Goal: Connect with others: Connect with others

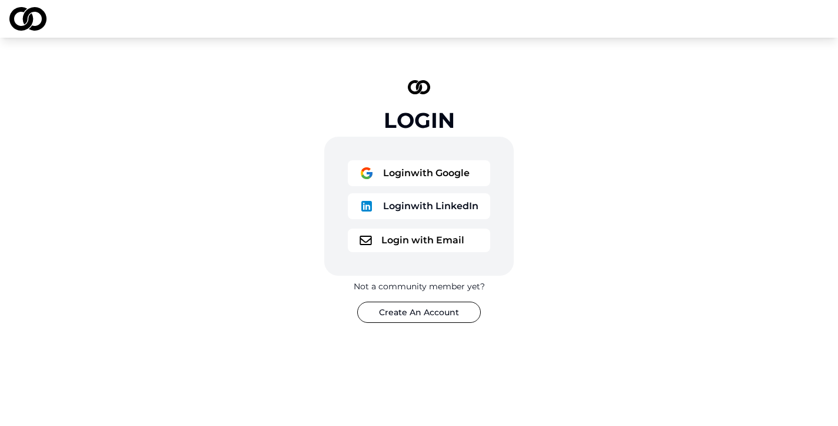
click at [450, 232] on button "Login with Email" at bounding box center [419, 240] width 142 height 24
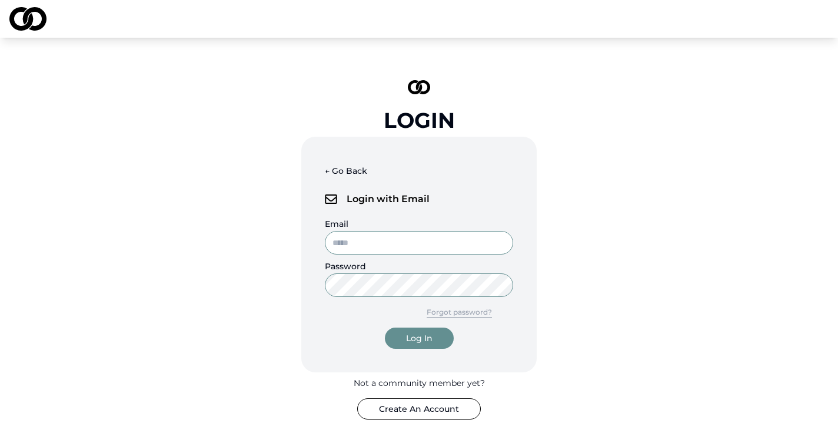
type input "**********"
click at [414, 334] on div "Log In" at bounding box center [419, 338] width 26 height 12
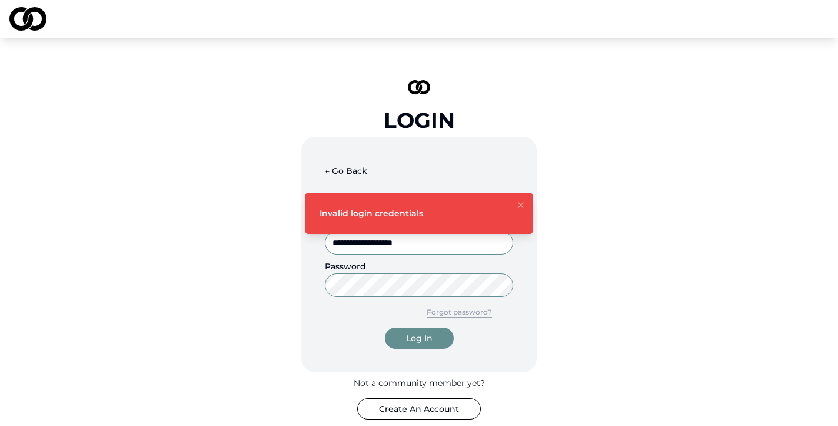
click at [521, 201] on icon "Notifications (F8)" at bounding box center [520, 204] width 9 height 9
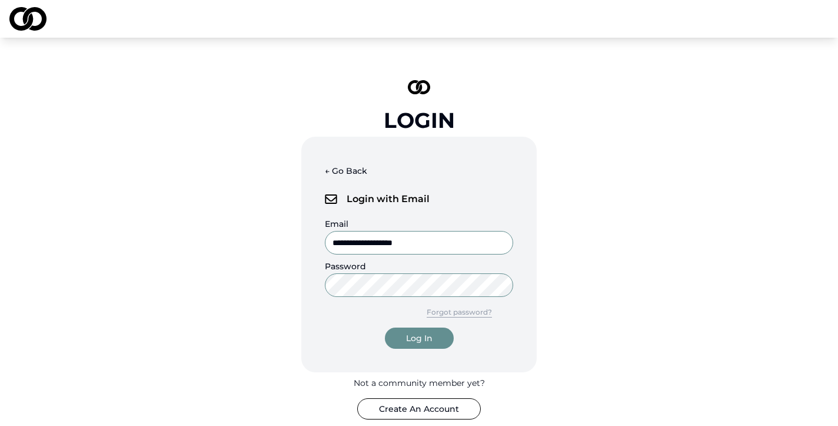
click at [271, 286] on div "**********" at bounding box center [419, 249] width 353 height 377
click at [385, 327] on button "Log In" at bounding box center [419, 337] width 69 height 21
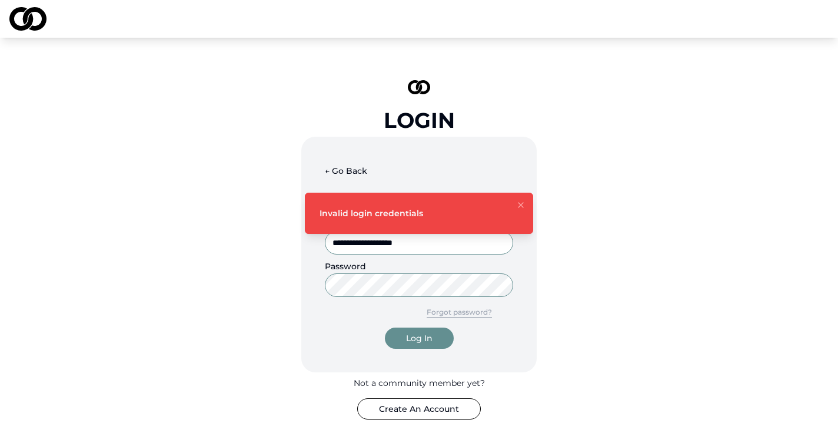
click at [307, 277] on div "**********" at bounding box center [418, 254] width 235 height 235
click at [385, 327] on button "Log In" at bounding box center [419, 337] width 69 height 21
click at [330, 168] on button "← Go Back" at bounding box center [346, 170] width 42 height 21
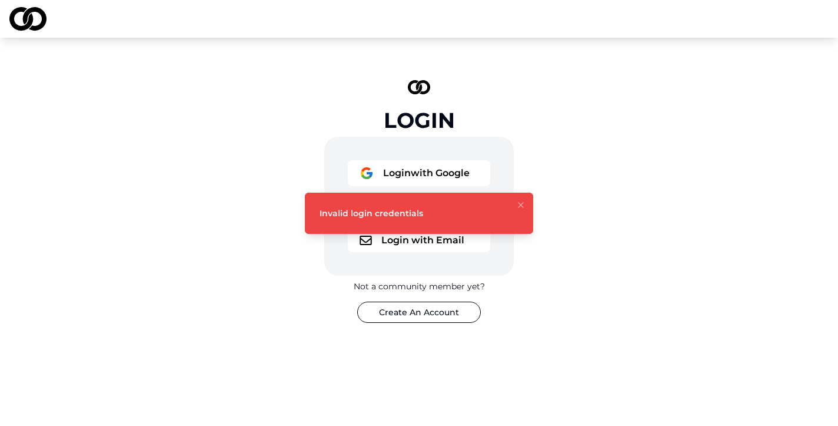
click at [549, 176] on div "Login Login with Google Login with LinkedIn Login with Email Not a community me…" at bounding box center [419, 201] width 353 height 280
click at [449, 167] on button "Login with Google" at bounding box center [419, 173] width 142 height 26
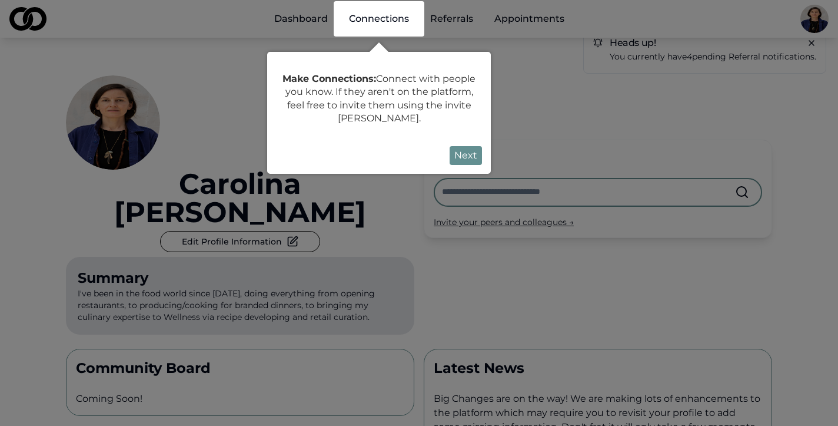
click at [477, 155] on button "Next" at bounding box center [466, 155] width 32 height 19
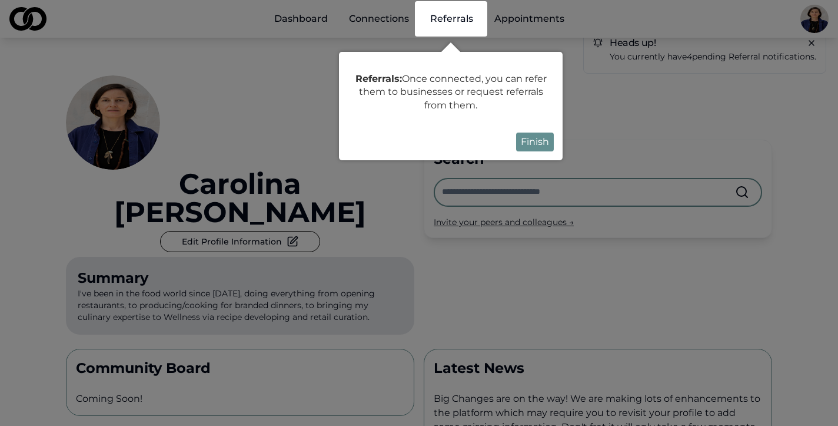
click at [537, 148] on button "Finish" at bounding box center [535, 141] width 38 height 19
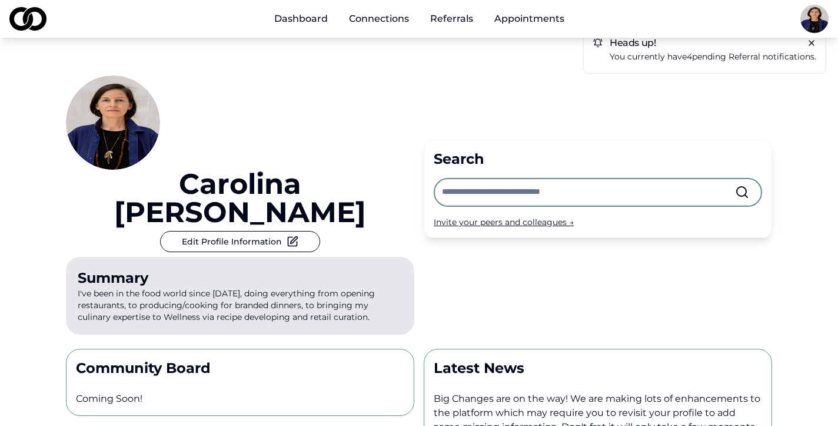
click at [317, 17] on link "Dashboard" at bounding box center [301, 19] width 72 height 24
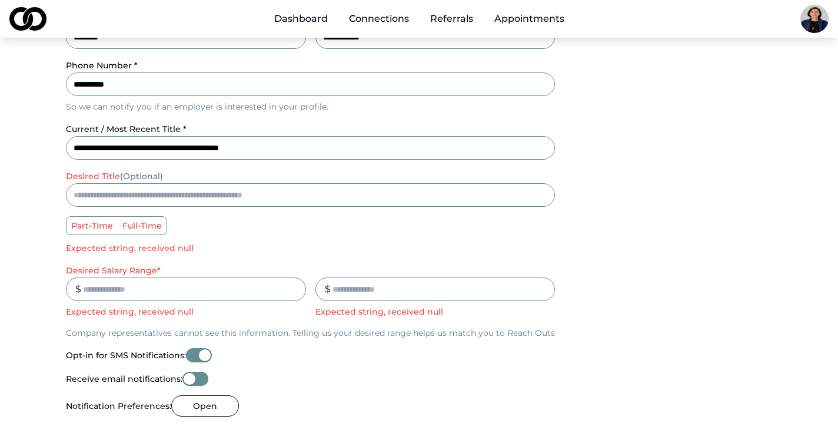
scroll to position [277, 0]
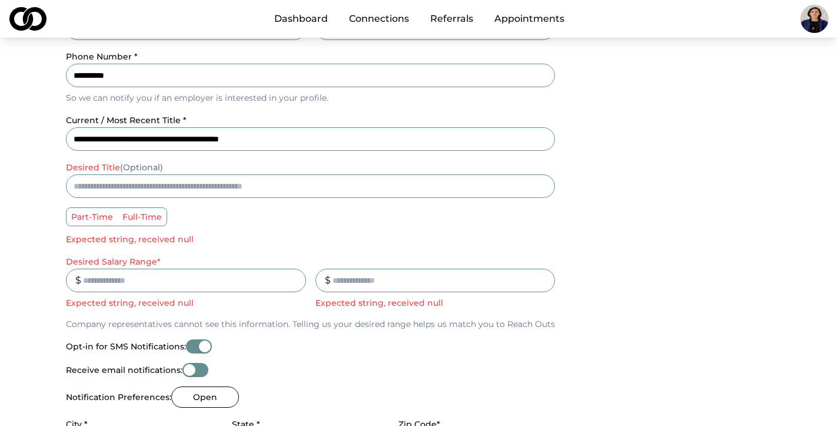
click at [233, 188] on input "desired title (Optional)" at bounding box center [310, 186] width 489 height 24
click at [92, 215] on label "part-time" at bounding box center [92, 217] width 51 height 18
click at [75, 215] on button "part-time" at bounding box center [70, 216] width 9 height 9
click at [147, 228] on div "part-time full-time Expected string, received null" at bounding box center [310, 226] width 489 height 38
click at [148, 217] on label "full-time" at bounding box center [142, 217] width 49 height 18
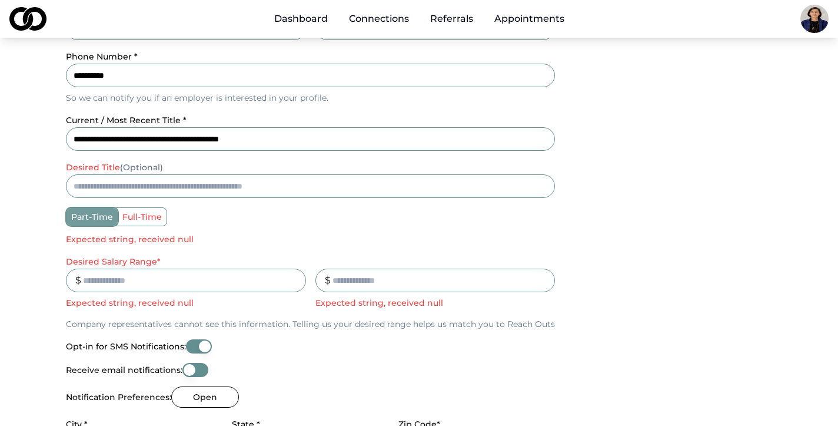
click at [127, 217] on button "full-time" at bounding box center [121, 216] width 9 height 9
click at [137, 285] on input "Desired Salary Range *" at bounding box center [186, 280] width 240 height 24
type input "******"
click at [356, 278] on input "_" at bounding box center [436, 280] width 240 height 24
type input "******"
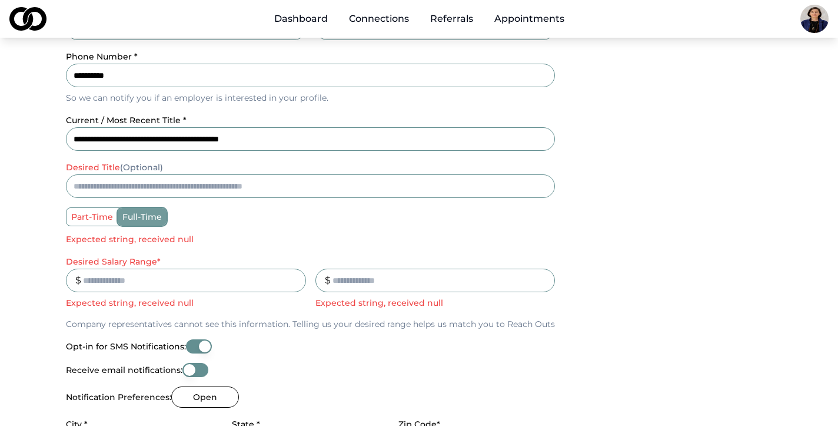
click at [312, 337] on div "**********" at bounding box center [310, 215] width 489 height 627
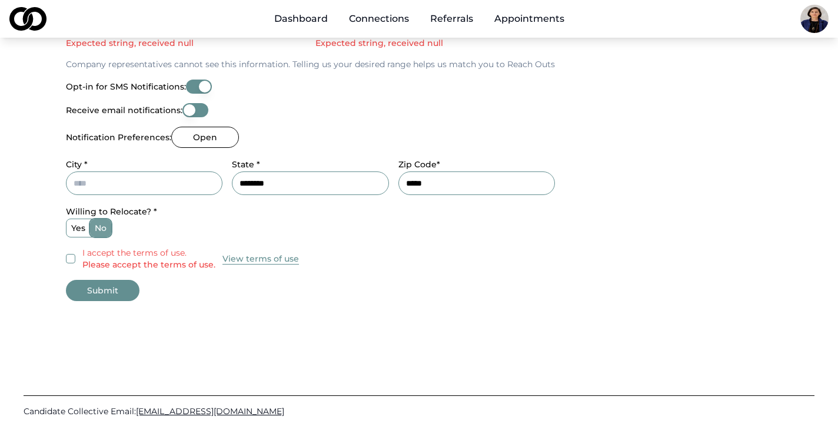
scroll to position [546, 0]
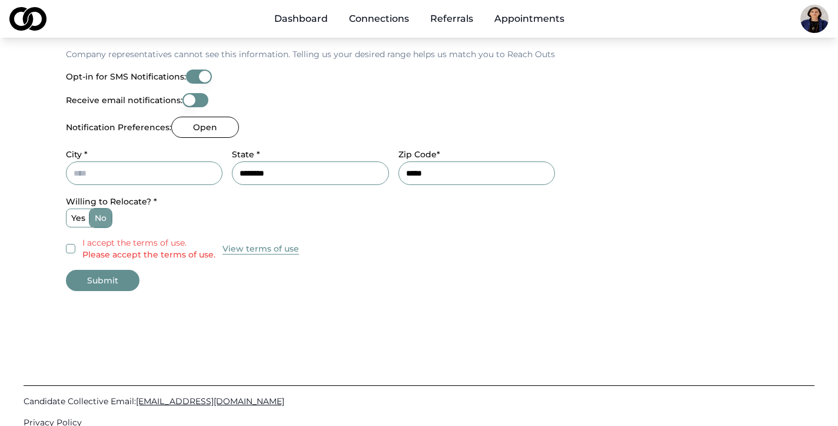
click at [85, 218] on label "yes" at bounding box center [79, 218] width 24 height 18
click at [75, 218] on button "yes" at bounding box center [70, 217] width 9 height 9
click at [70, 249] on button "I accept the terms of use. Please accept the terms of use." at bounding box center [70, 248] width 9 height 9
click at [88, 280] on button "Submit" at bounding box center [103, 280] width 74 height 21
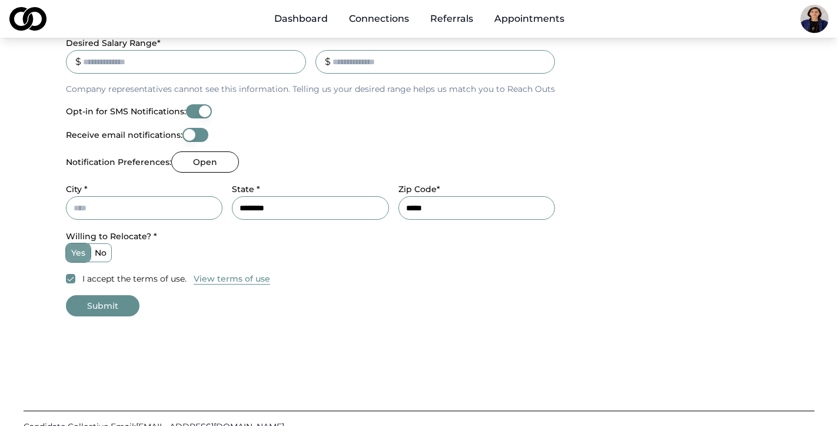
scroll to position [584, 0]
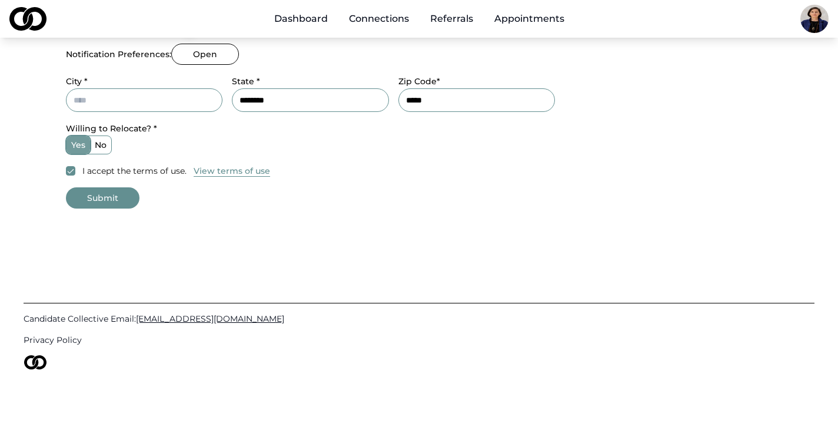
type input "**********"
click at [117, 200] on button "Submit" at bounding box center [103, 197] width 74 height 21
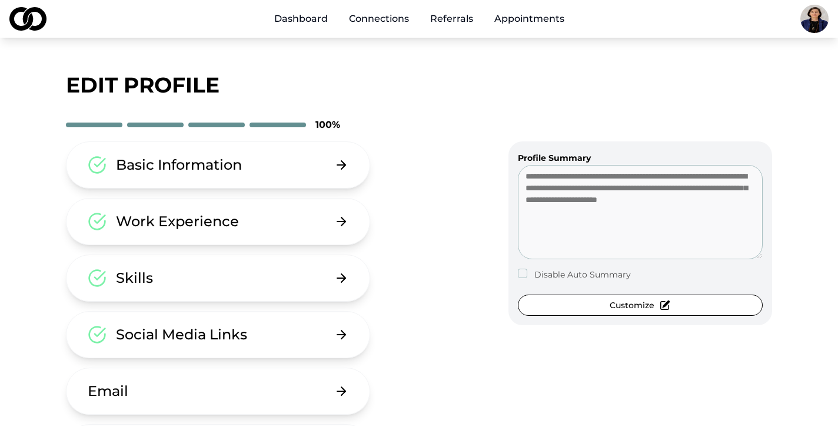
click at [446, 18] on link "Referrals" at bounding box center [452, 19] width 62 height 24
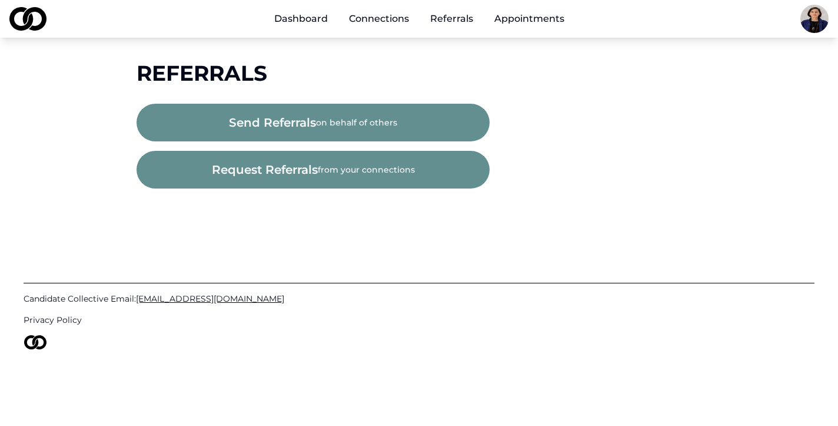
click at [517, 16] on link "Appointments" at bounding box center [529, 19] width 89 height 24
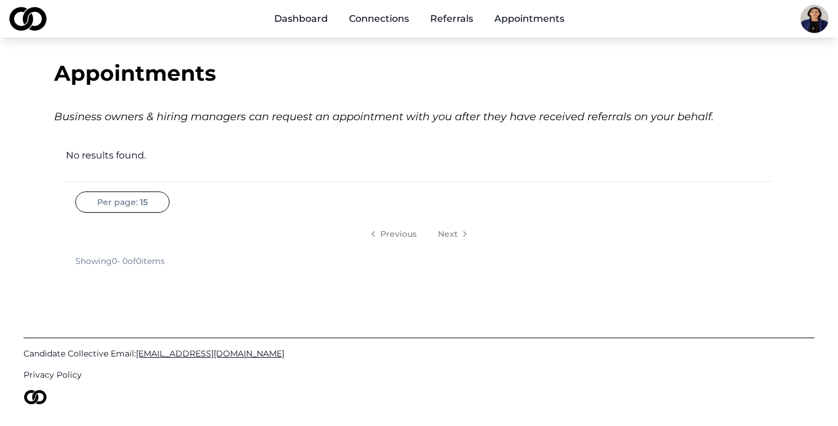
click at [318, 16] on link "Dashboard" at bounding box center [301, 19] width 72 height 24
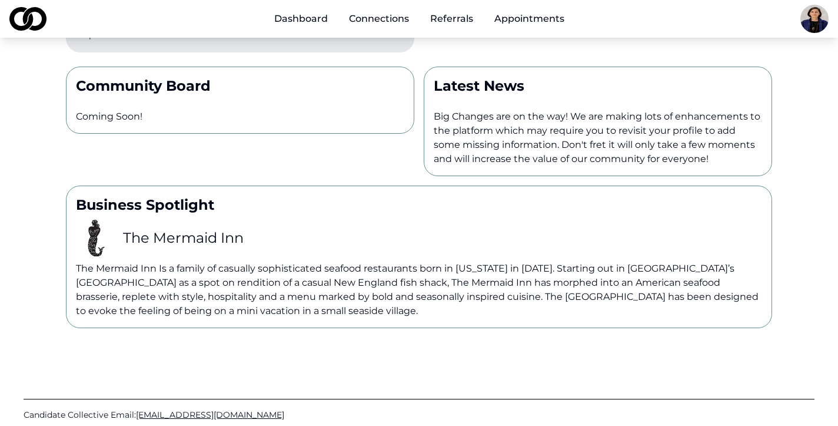
scroll to position [350, 0]
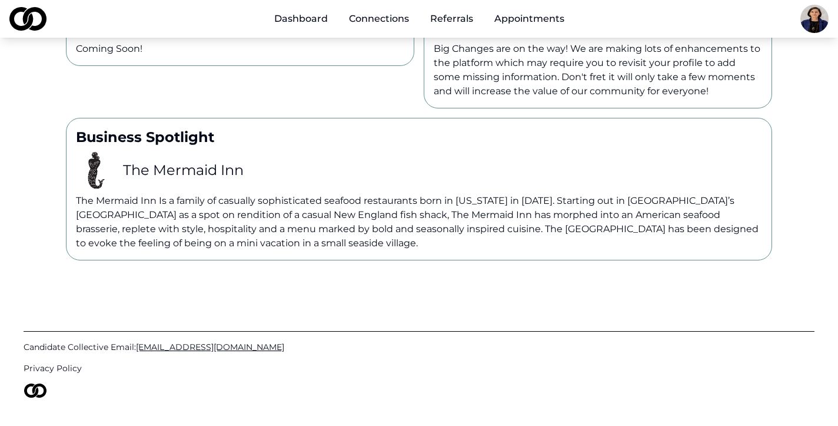
click at [377, 14] on link "Connections" at bounding box center [379, 19] width 79 height 24
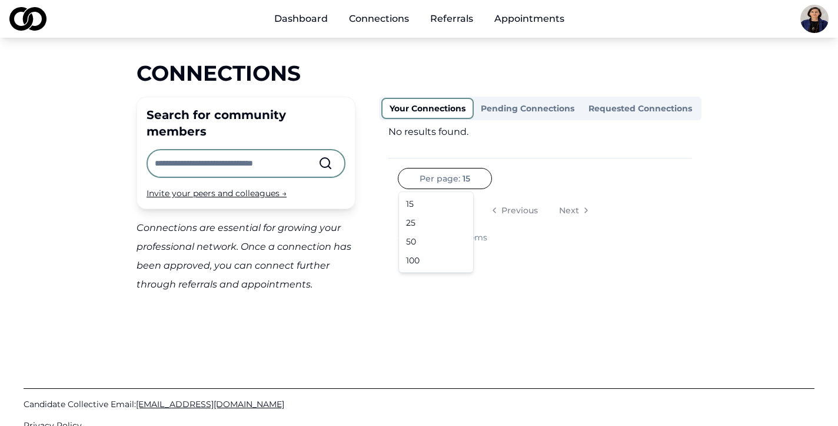
click at [456, 174] on html "Dashboard Connections Referrals Appointments Connections Search for community m…" at bounding box center [419, 213] width 838 height 426
click at [445, 202] on div "15" at bounding box center [435, 203] width 69 height 19
click at [523, 21] on link "Appointments" at bounding box center [529, 19] width 89 height 24
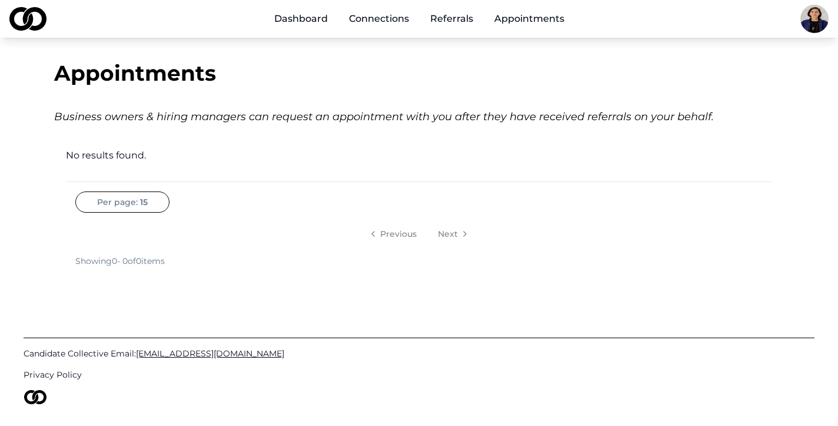
click at [806, 18] on html "Dashboard Connections Referrals Appointments Appointments Business owners & hir…" at bounding box center [419, 213] width 838 height 426
click at [317, 22] on html "Dashboard Connections Referrals Appointments Appointments Business owners & hir…" at bounding box center [419, 213] width 838 height 426
click at [317, 22] on link "Dashboard" at bounding box center [301, 19] width 72 height 24
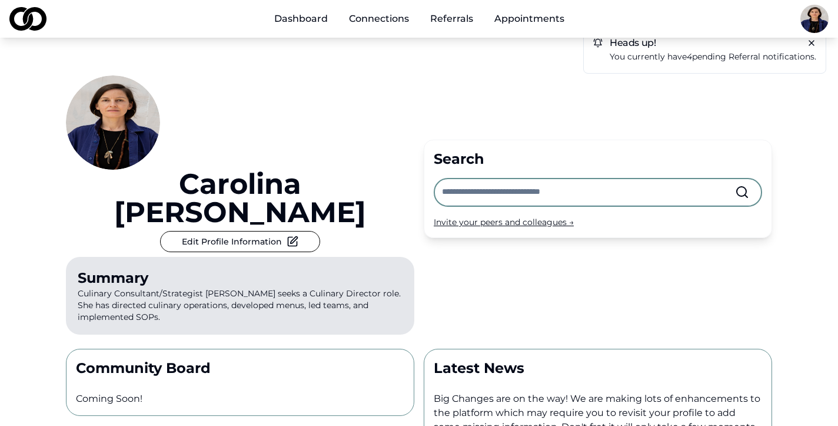
click at [522, 179] on input "text" at bounding box center [588, 192] width 293 height 26
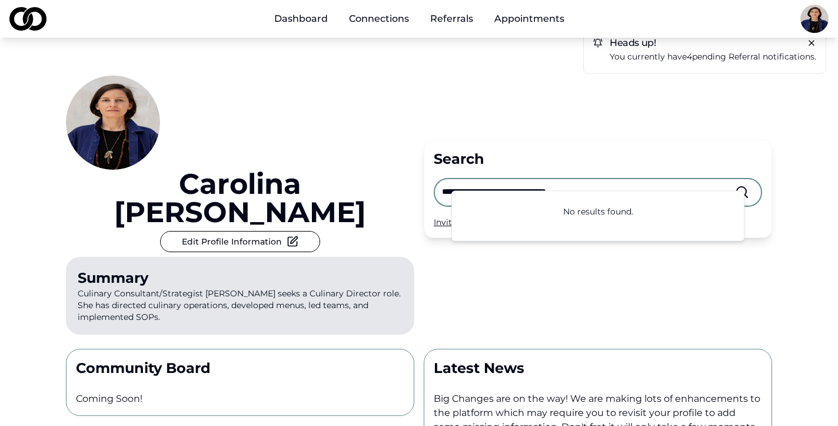
type input "**********"
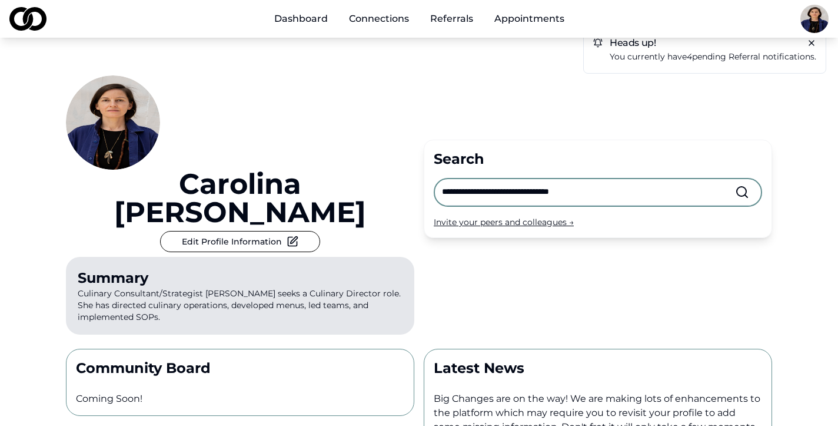
drag, startPoint x: 619, startPoint y: 180, endPoint x: 436, endPoint y: 174, distance: 183.8
click at [436, 179] on div "**********" at bounding box center [598, 192] width 326 height 26
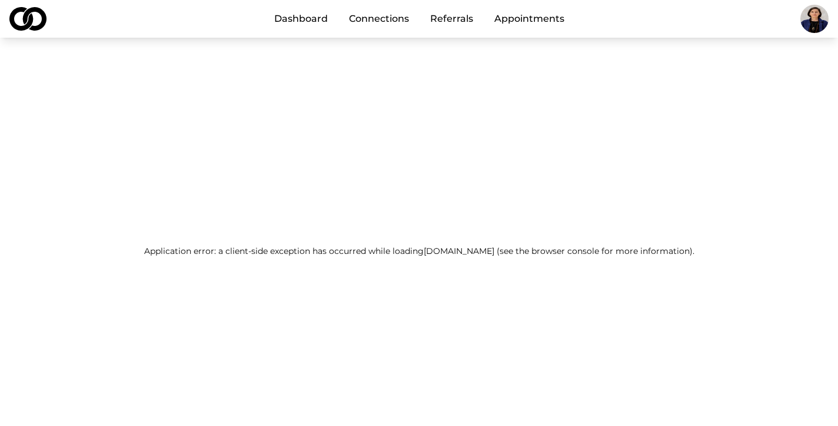
click at [463, 15] on link "Referrals" at bounding box center [452, 19] width 62 height 24
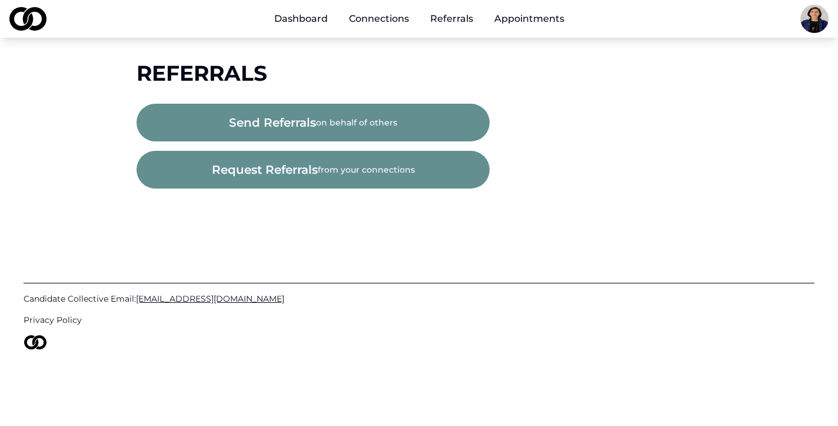
click at [401, 157] on button "request referrals from your connections" at bounding box center [313, 170] width 353 height 38
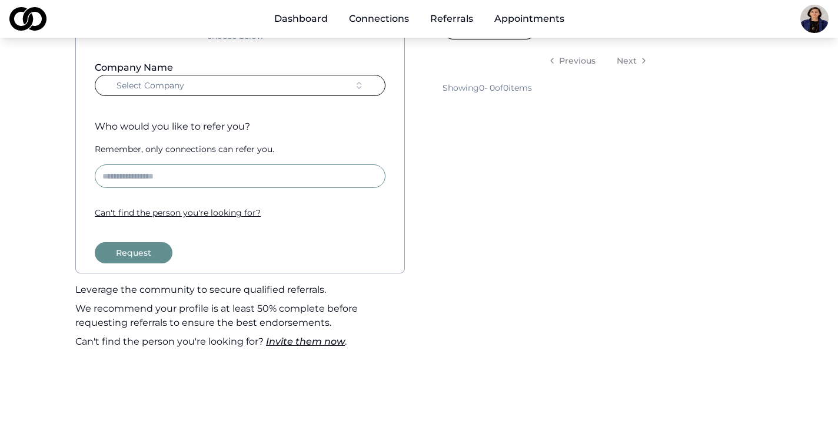
scroll to position [148, 0]
click at [324, 21] on link "Dashboard" at bounding box center [301, 19] width 72 height 24
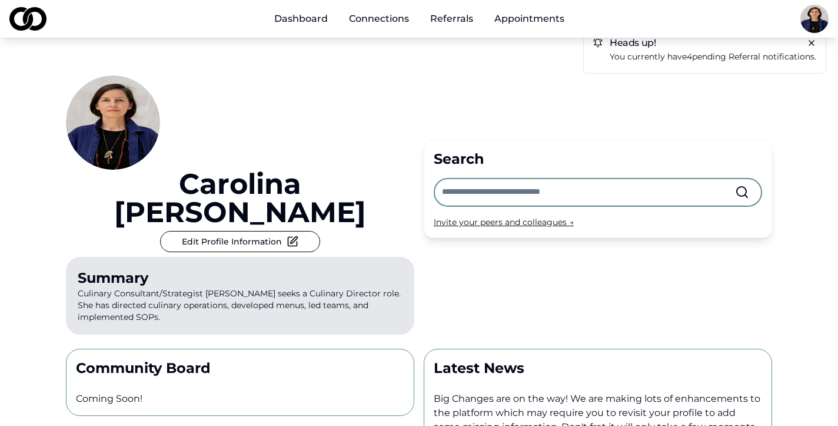
click at [381, 24] on link "Connections" at bounding box center [379, 19] width 79 height 24
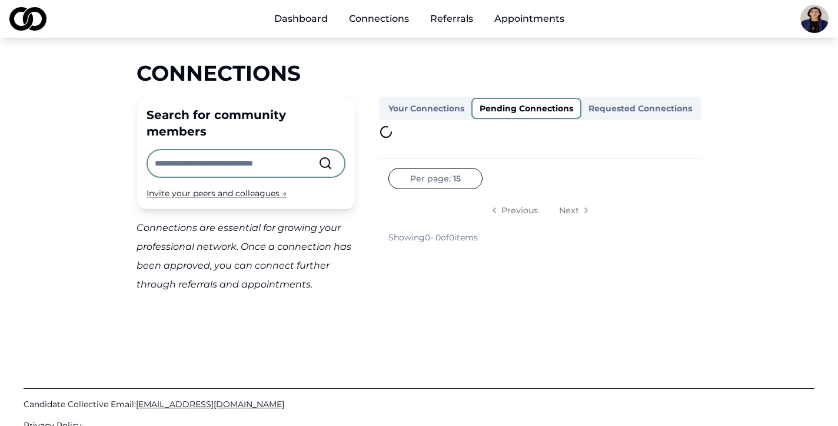
click at [514, 112] on button "Pending Connections" at bounding box center [527, 108] width 110 height 21
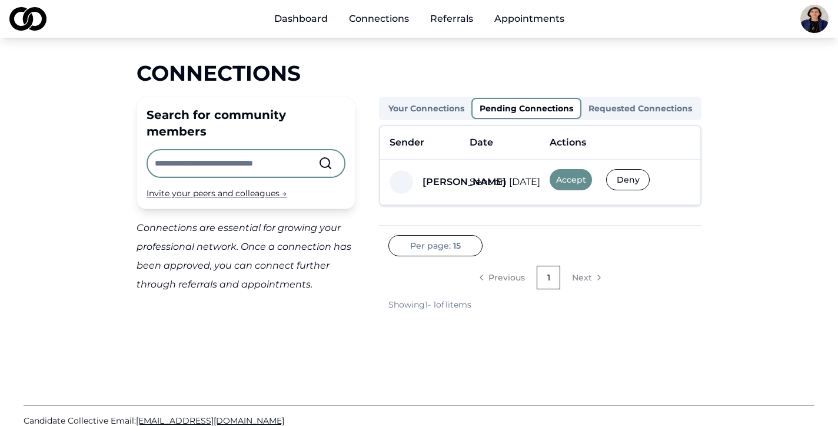
click at [589, 181] on button "Accept" at bounding box center [571, 179] width 42 height 21
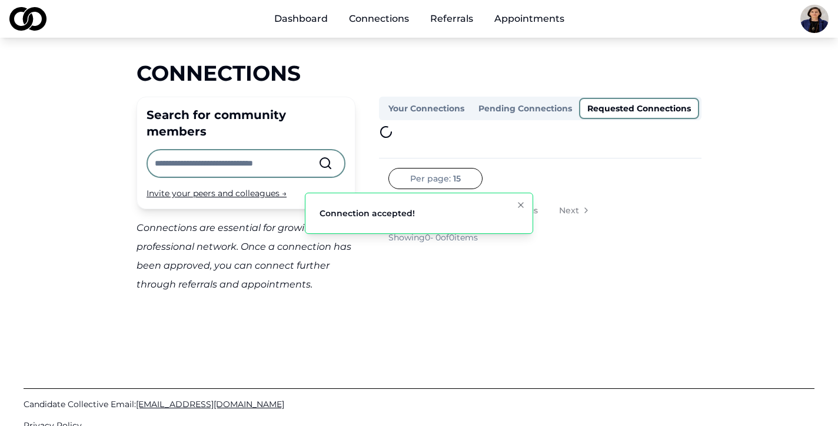
click at [643, 108] on button "Requested Connections" at bounding box center [639, 108] width 120 height 21
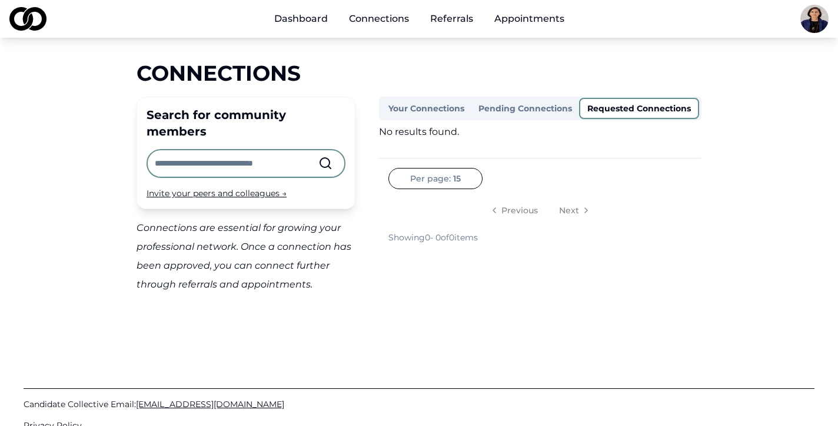
click at [542, 22] on link "Appointments" at bounding box center [529, 19] width 89 height 24
